Goal: Task Accomplishment & Management: Use online tool/utility

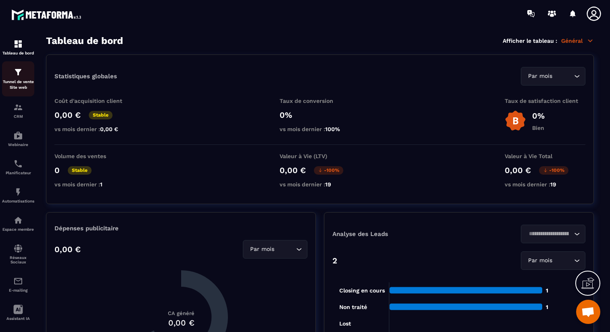
click at [26, 83] on p "Tunnel de vente Site web" at bounding box center [18, 84] width 32 height 11
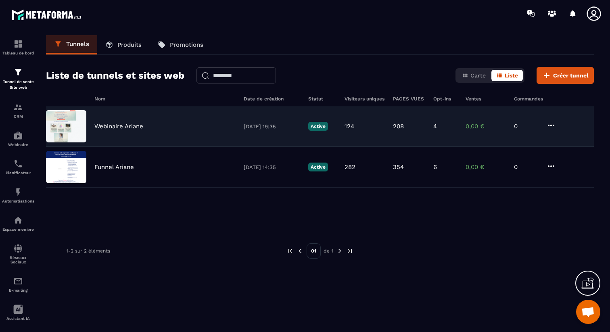
click at [116, 122] on div "Webinaire Ariane 22/08/2025 19:35 Active 124 208 4 0,00 € 0" at bounding box center [320, 126] width 548 height 41
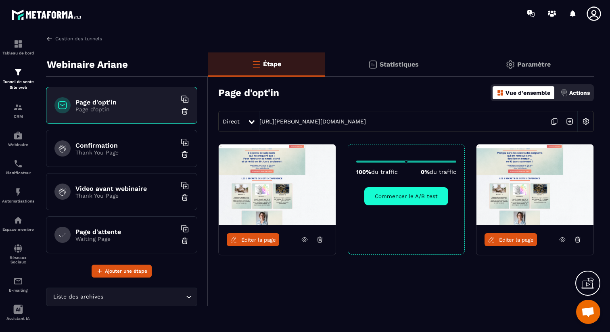
click at [105, 233] on h6 "Page d'attente" at bounding box center [125, 232] width 101 height 8
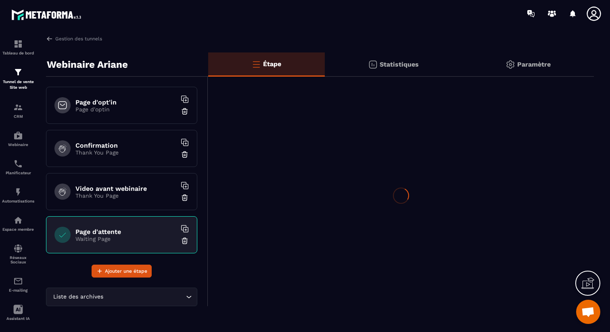
scroll to position [48, 0]
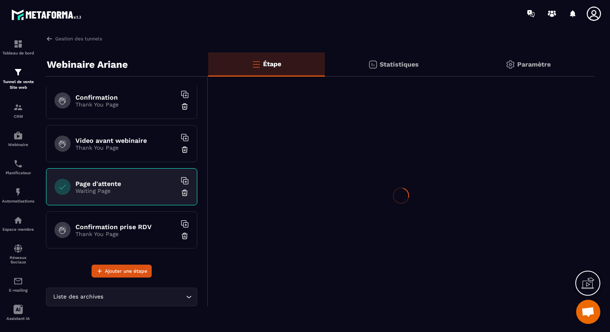
click at [125, 221] on div "Confirmation prise RDV Thank You Page" at bounding box center [121, 229] width 151 height 37
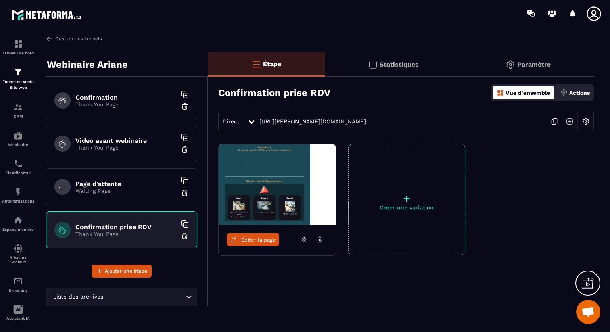
click at [268, 243] on link "Éditer la page" at bounding box center [253, 239] width 52 height 13
